Goal: Browse casually: Explore the website without a specific task or goal

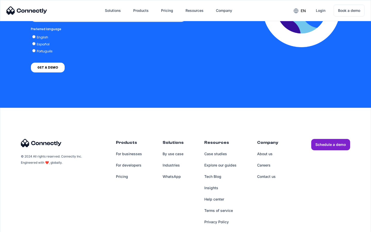
scroll to position [1131, 0]
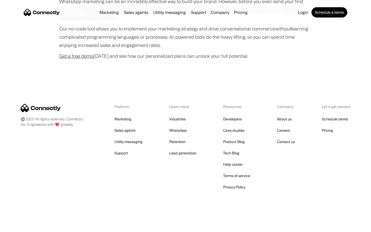
scroll to position [1394, 0]
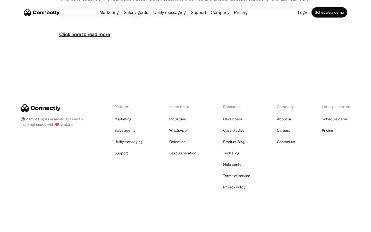
scroll to position [316, 0]
